Goal: Navigation & Orientation: Find specific page/section

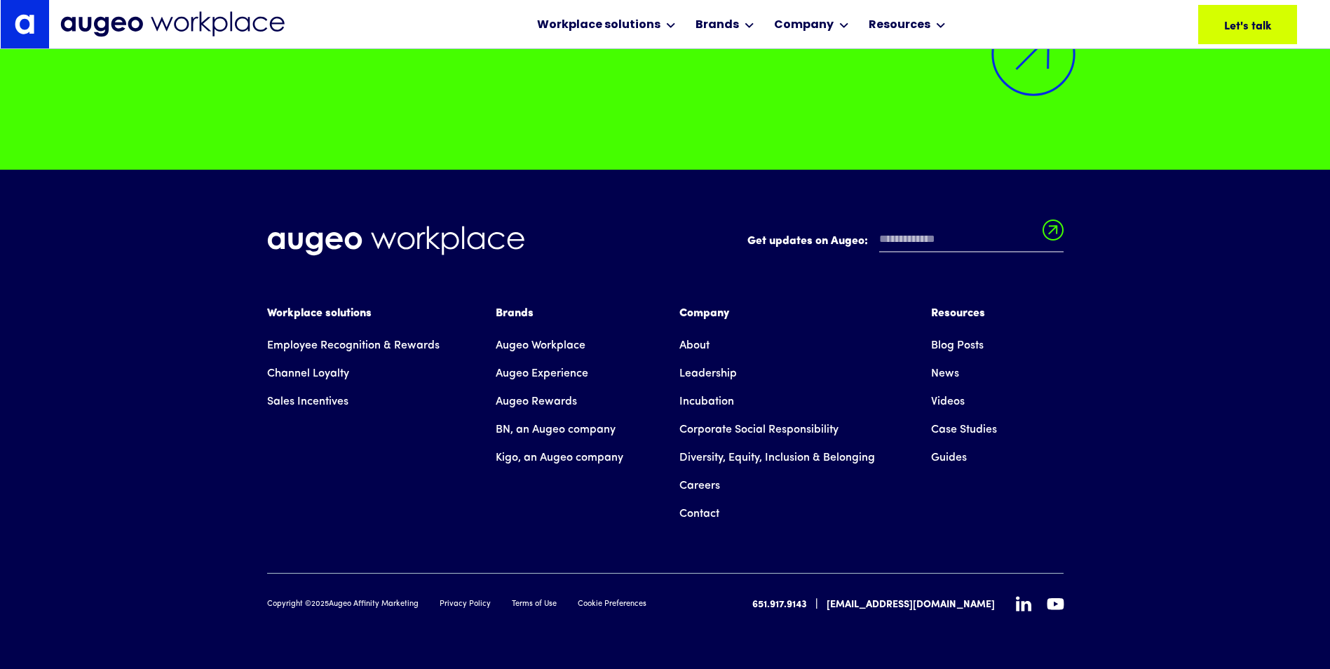
scroll to position [10291, 0]
click at [135, 465] on div "Get updates on Augeo: Get updates on Augeo: Thanks for subscribing! Oops! Somet…" at bounding box center [665, 419] width 1330 height 499
click at [720, 374] on link "Leadership" at bounding box center [707, 374] width 57 height 28
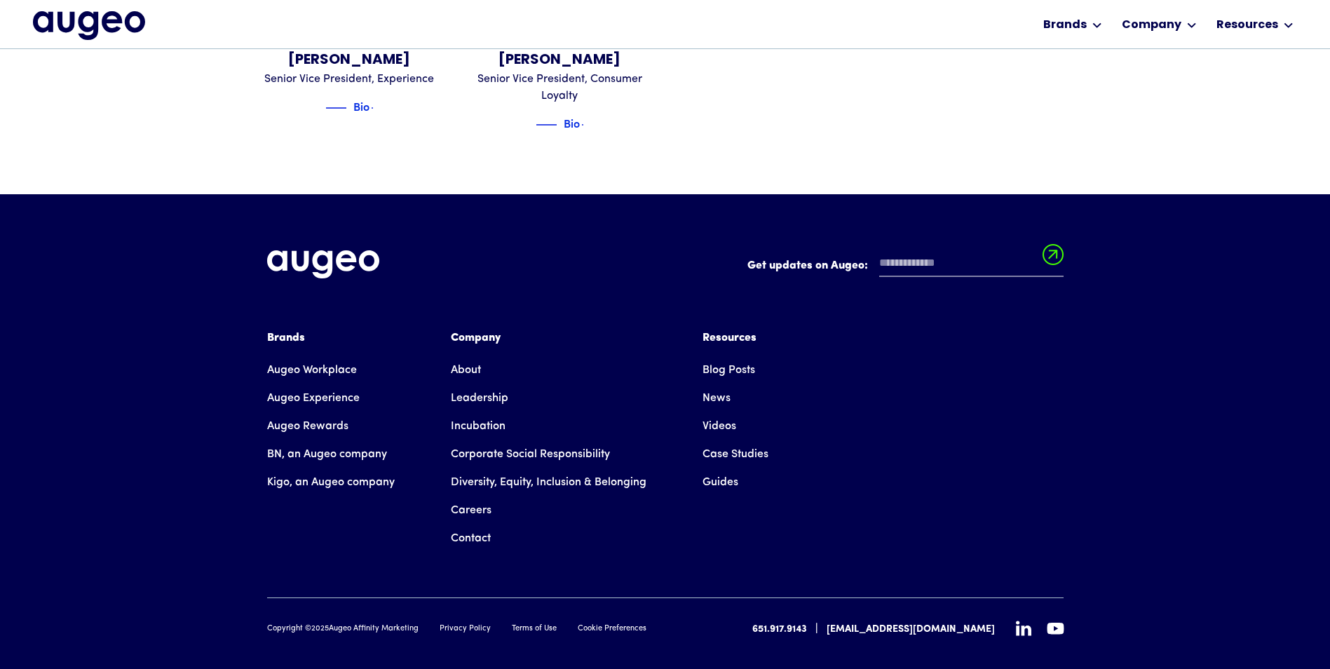
scroll to position [2082, 0]
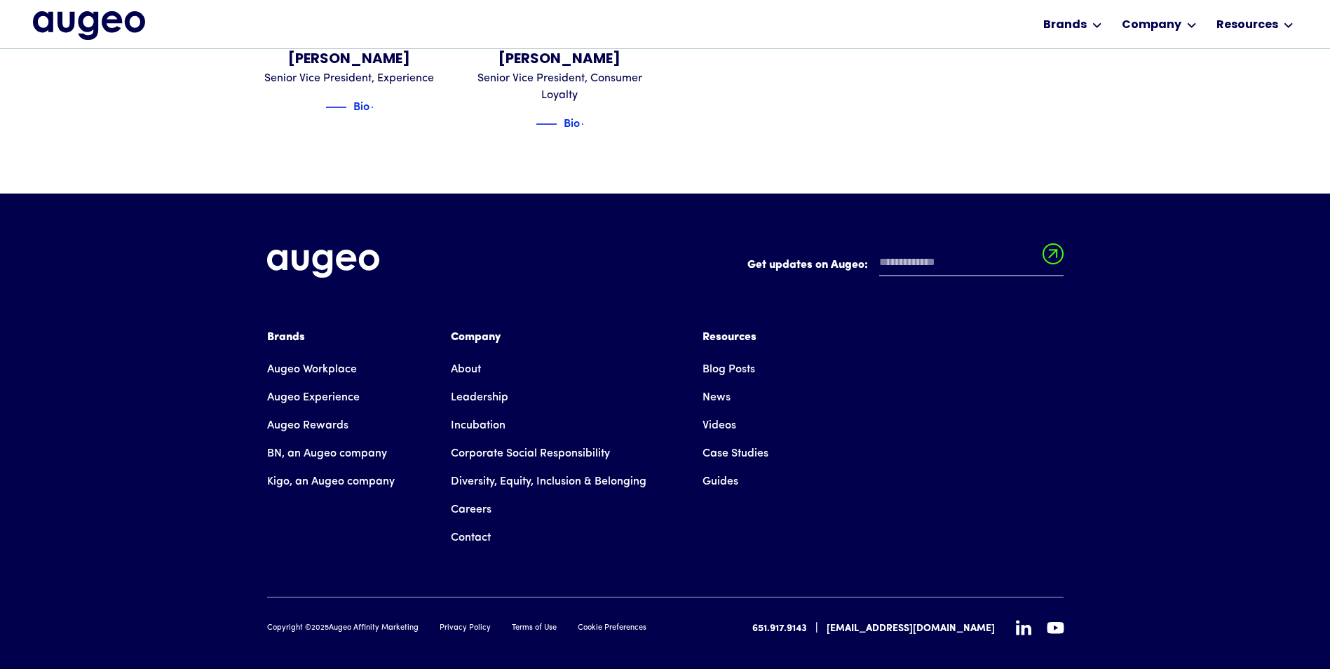
click at [464, 496] on link "Careers" at bounding box center [471, 510] width 41 height 28
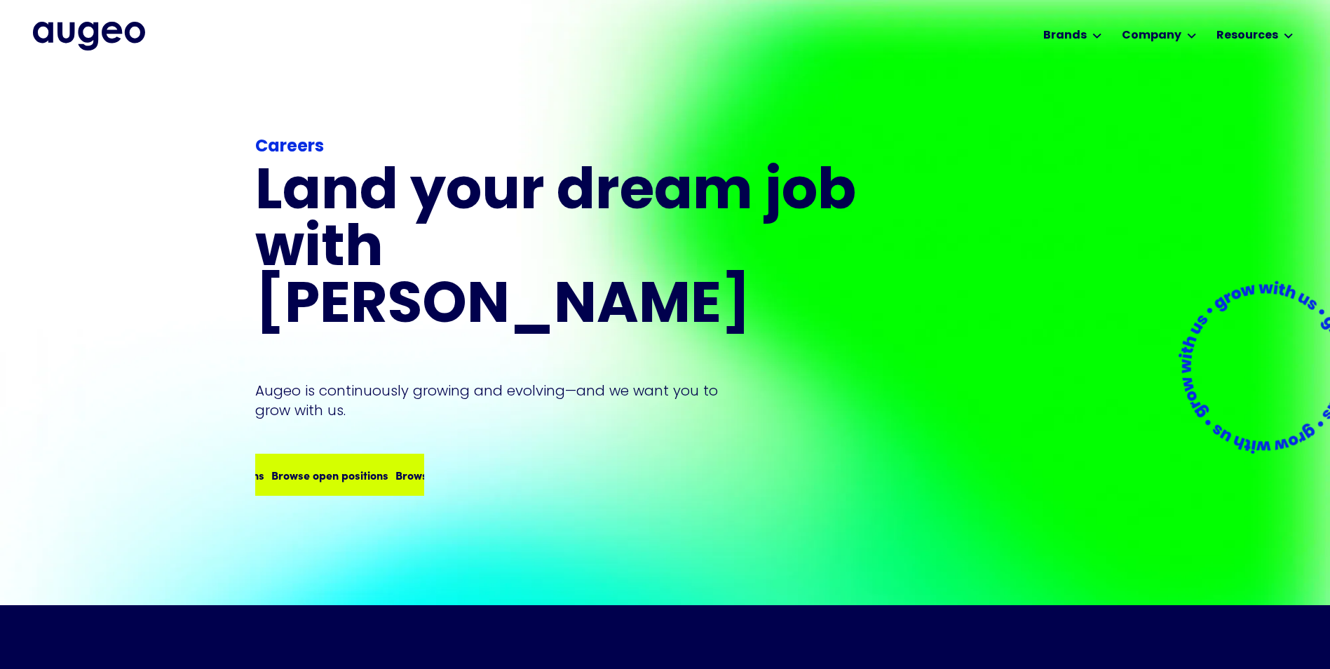
click at [294, 466] on div "Browse open positions" at bounding box center [263, 474] width 117 height 17
